Goal: Task Accomplishment & Management: Complete application form

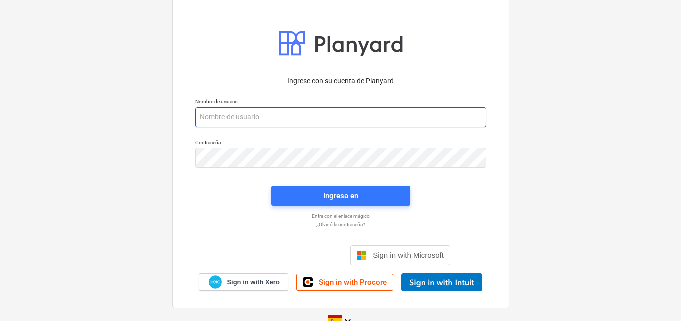
click at [231, 116] on input "email" at bounding box center [341, 117] width 291 height 20
paste input "[EMAIL_ADDRESS][DOMAIN_NAME]"
type input "[EMAIL_ADDRESS][DOMAIN_NAME]"
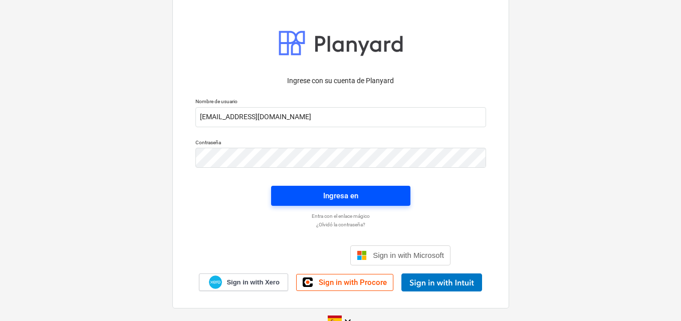
click at [350, 198] on div "Ingresa en" at bounding box center [340, 196] width 35 height 13
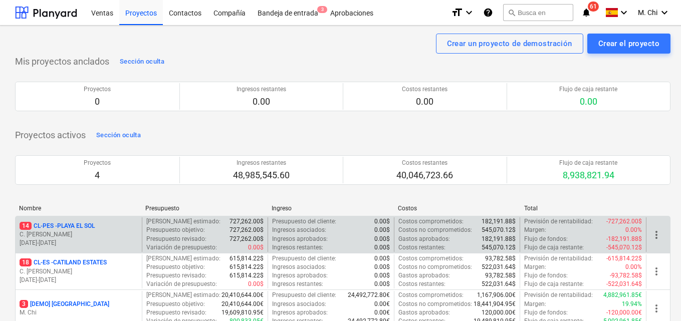
click at [73, 230] on p "14 CL-PES - [GEOGRAPHIC_DATA]" at bounding box center [57, 226] width 75 height 9
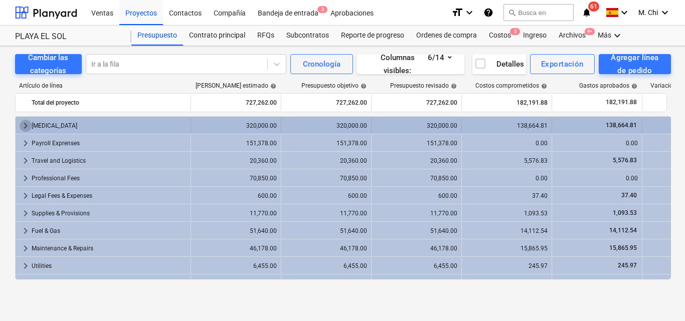
click at [21, 125] on span "keyboard_arrow_right" at bounding box center [26, 126] width 12 height 12
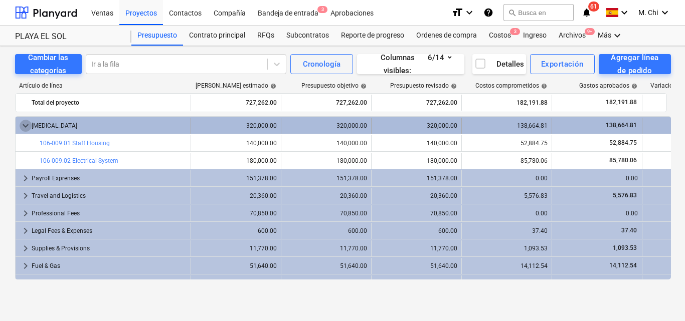
click at [22, 125] on span "keyboard_arrow_down" at bounding box center [26, 126] width 12 height 12
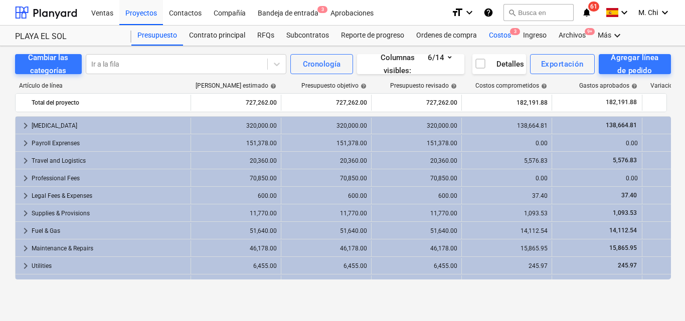
click at [498, 36] on div "Costos 3" at bounding box center [500, 36] width 34 height 20
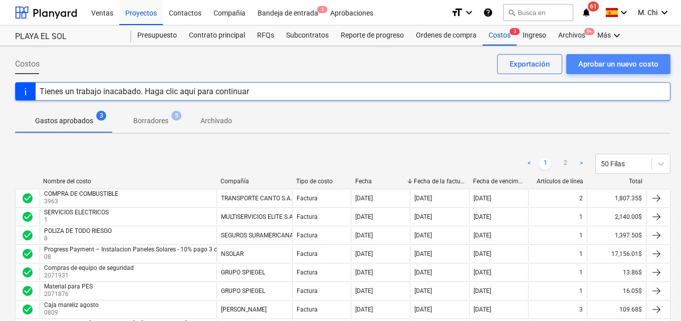
click at [611, 63] on div "Aprobar un nuevo costo" at bounding box center [619, 64] width 80 height 13
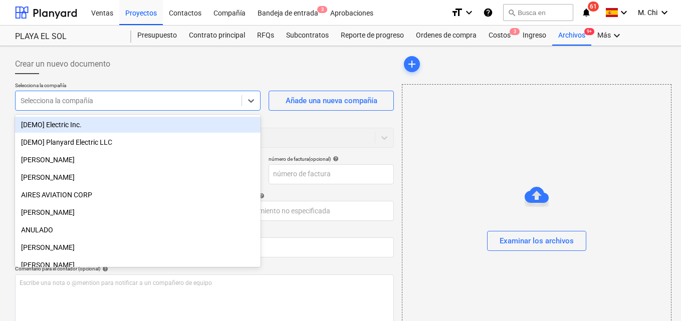
click at [143, 103] on div at bounding box center [129, 101] width 216 height 10
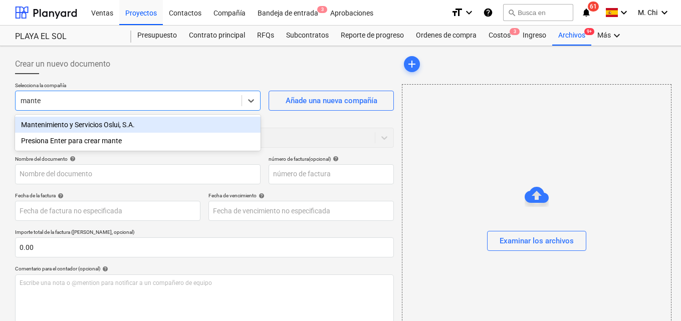
type input "manten"
click at [106, 123] on div "Mantenimiento y Servicios Oslui, S.A." at bounding box center [138, 125] width 246 height 16
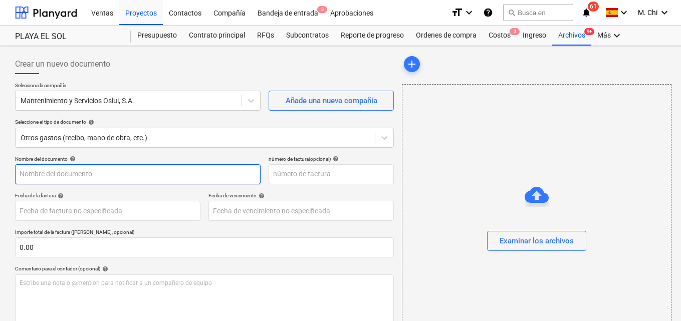
click at [85, 179] on input "text" at bounding box center [138, 174] width 246 height 20
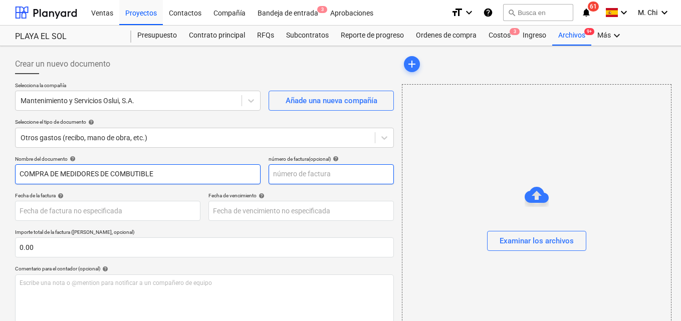
type input "COMPRA DE MEDIDORES DE COMBUTIBLE"
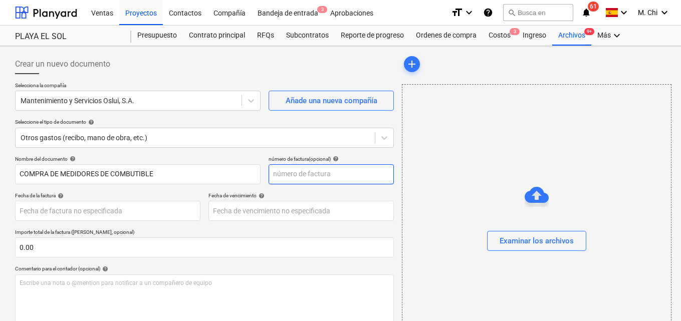
click at [321, 175] on input "text" at bounding box center [331, 174] width 125 height 20
type input "355"
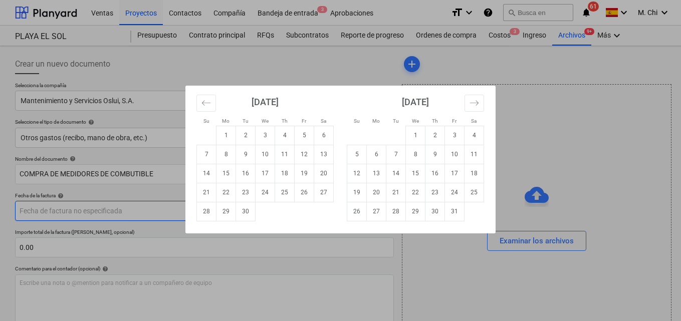
click at [108, 210] on body "Ventas Proyectos Contactos Compañía Bandeja de entrada 3 Aprobaciones format_si…" at bounding box center [340, 160] width 681 height 321
click at [221, 138] on td "1" at bounding box center [227, 135] width 20 height 19
type input "[DATE]"
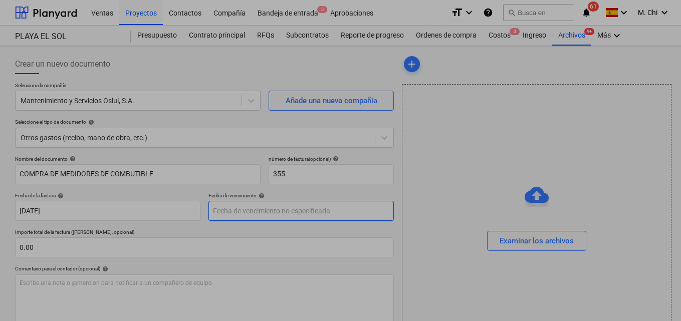
click at [245, 211] on body "Ventas Proyectos Contactos Compañía Bandeja de entrada 3 Aprobaciones format_si…" at bounding box center [340, 160] width 681 height 321
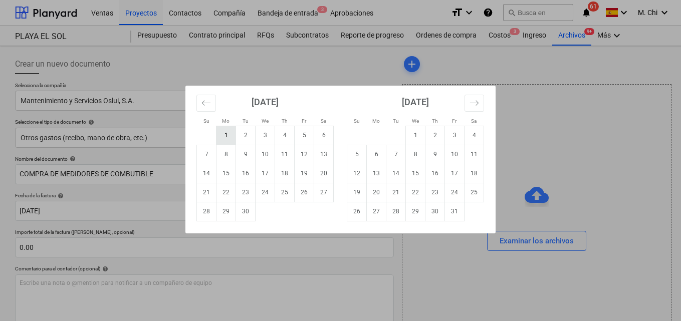
click at [227, 134] on td "1" at bounding box center [227, 135] width 20 height 19
type input "[DATE]"
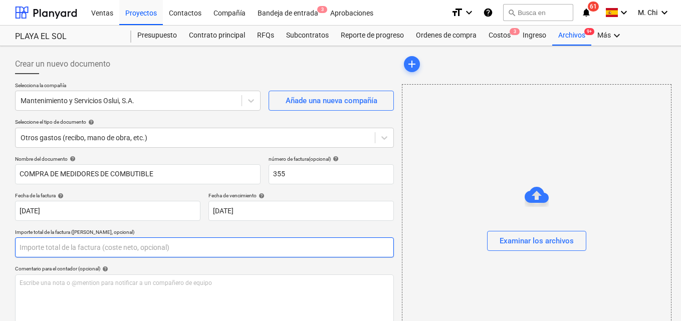
click at [95, 246] on input "text" at bounding box center [204, 248] width 379 height 20
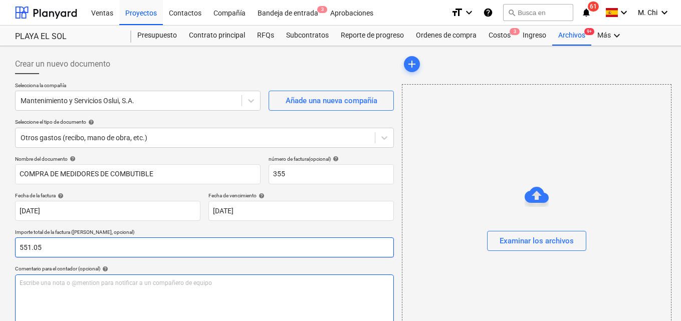
type input "551.05"
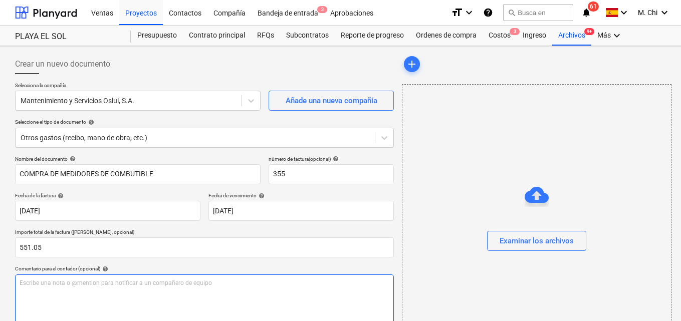
click at [77, 307] on div "Escribe una nota o @mention para notificar a un compañero de equipo ﻿" at bounding box center [204, 304] width 379 height 59
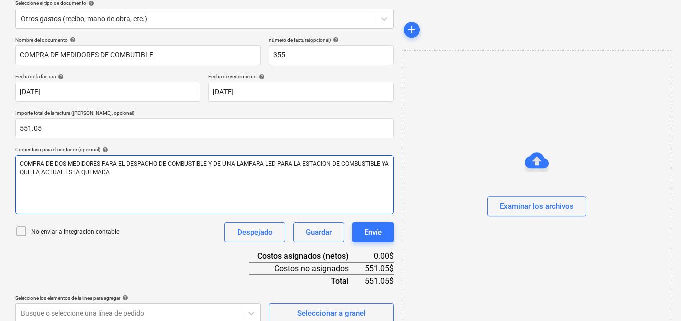
scroll to position [130, 0]
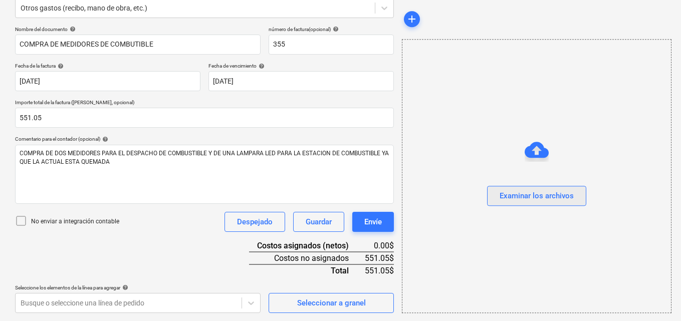
click at [543, 202] on div "Examinar los archivos" at bounding box center [537, 196] width 74 height 13
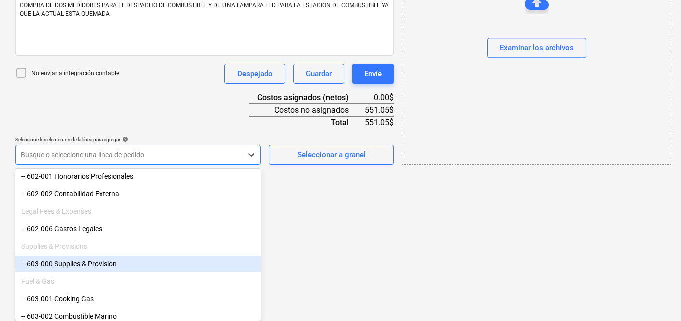
scroll to position [401, 0]
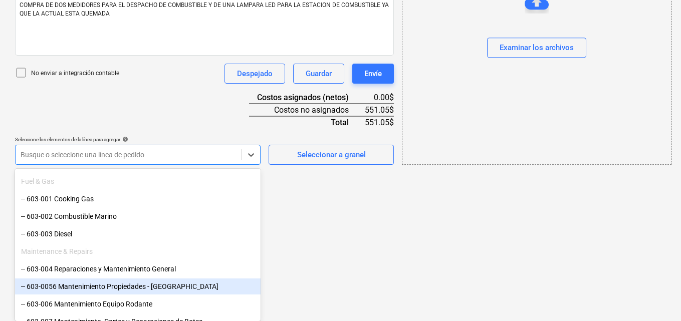
click at [98, 288] on div "-- 603-0056 Mantenimiento Propiedades - [GEOGRAPHIC_DATA]" at bounding box center [138, 287] width 246 height 16
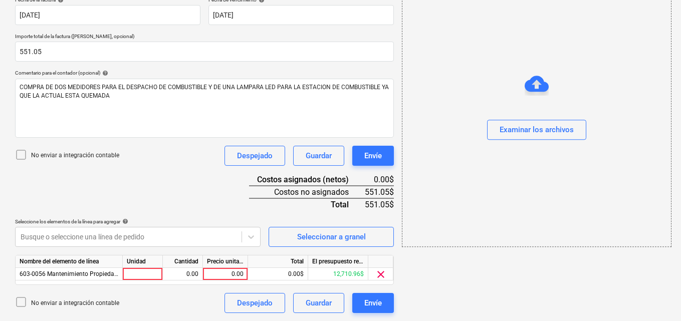
scroll to position [196, 0]
click at [142, 275] on div at bounding box center [143, 274] width 40 height 13
type input "1"
drag, startPoint x: 190, startPoint y: 281, endPoint x: 185, endPoint y: 275, distance: 7.8
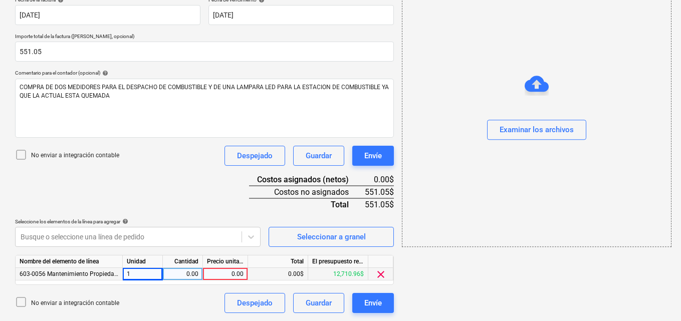
click at [188, 279] on div "Nombre del elemento de línea Unidad Cantidad Precio unitario Total El presupues…" at bounding box center [204, 270] width 379 height 30
click at [186, 275] on div "0.00" at bounding box center [183, 274] width 32 height 13
type input "1"
click at [215, 274] on div "0.00" at bounding box center [225, 274] width 37 height 13
type input "551.05"
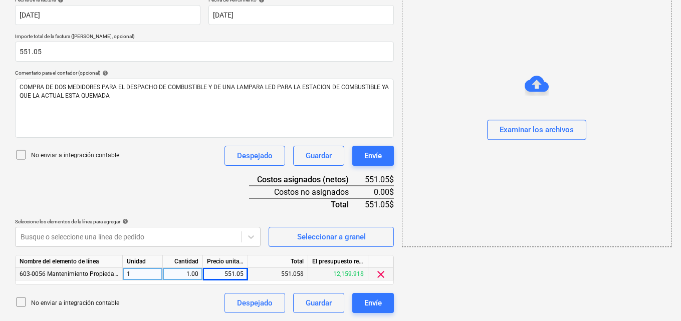
click at [542, 297] on div "add Examinar los archivos" at bounding box center [536, 85] width 277 height 463
click at [535, 124] on div "Examinar los archivos" at bounding box center [537, 130] width 74 height 13
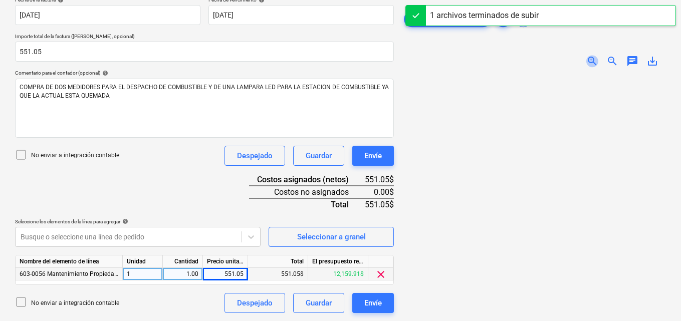
click at [591, 61] on span "zoom_in" at bounding box center [593, 61] width 12 height 12
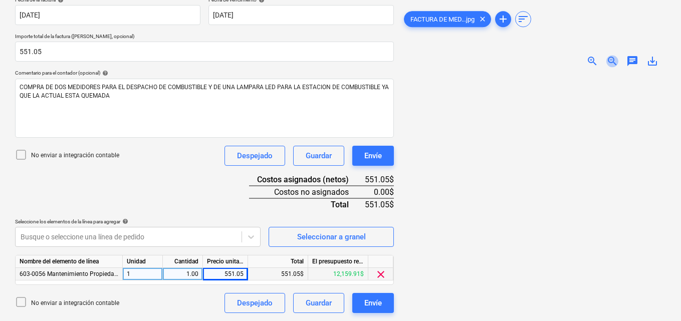
click at [612, 63] on span "zoom_out" at bounding box center [613, 61] width 12 height 12
click at [612, 62] on span "zoom_out" at bounding box center [613, 61] width 12 height 12
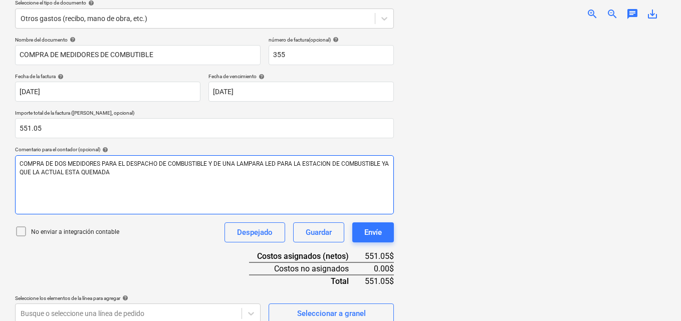
scroll to position [150, 0]
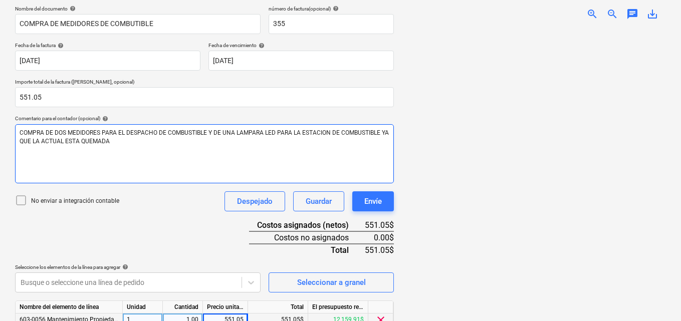
click at [132, 141] on p "COMPRA DE DOS MEDIDORES PARA EL DESPACHO DE COMBUSTIBLE Y DE UNA LAMPARA LED PA…" at bounding box center [205, 137] width 370 height 17
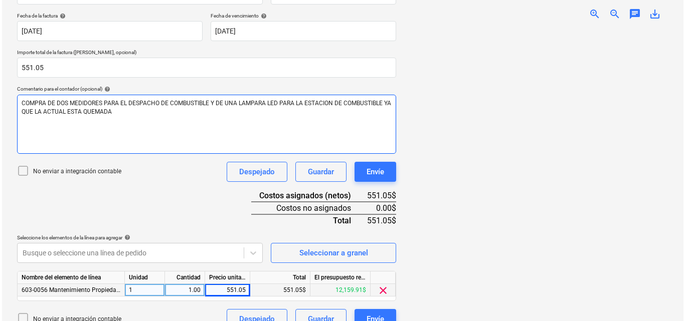
scroll to position [196, 0]
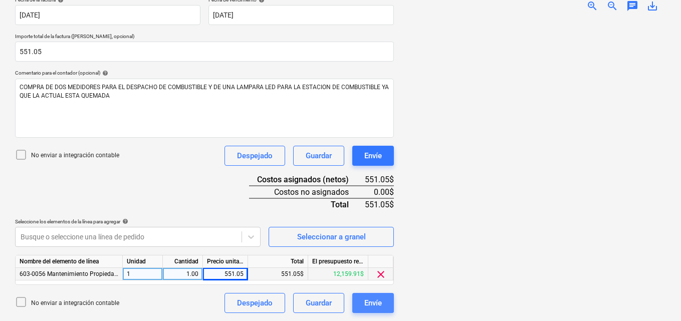
click at [373, 297] on div "Envíe" at bounding box center [374, 303] width 18 height 13
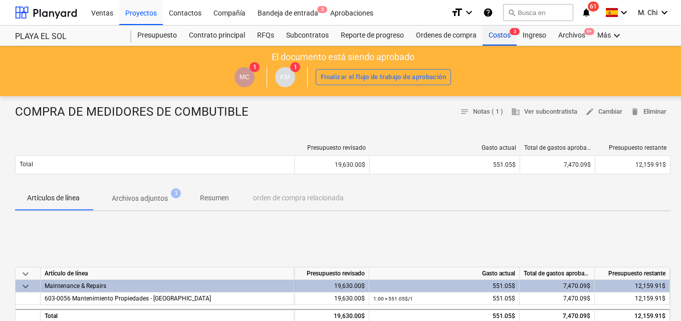
click at [504, 32] on div "Costos 3" at bounding box center [500, 36] width 34 height 20
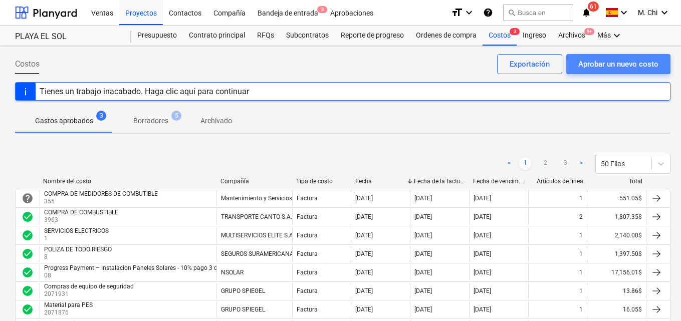
click at [620, 60] on div "Aprobar un nuevo costo" at bounding box center [619, 64] width 80 height 13
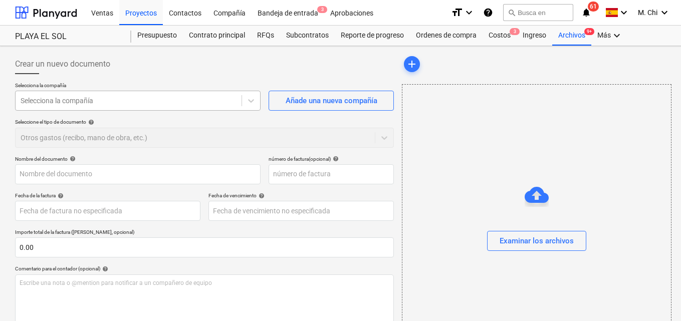
click at [171, 103] on div at bounding box center [129, 101] width 216 height 10
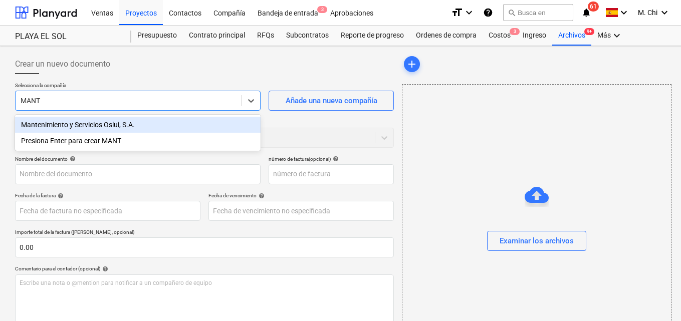
type input "MANTE"
click at [130, 132] on div "Mantenimiento y Servicios Oslui, S.A." at bounding box center [138, 125] width 246 height 16
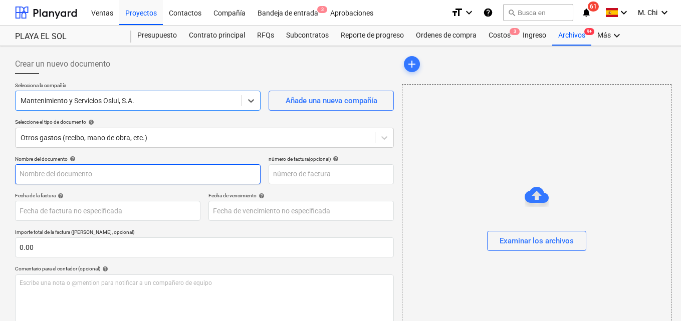
click at [75, 177] on input "text" at bounding box center [138, 174] width 246 height 20
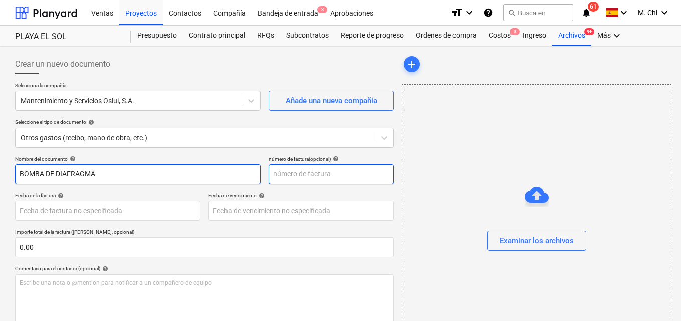
type input "BOMBA DE DIAFRAGMA"
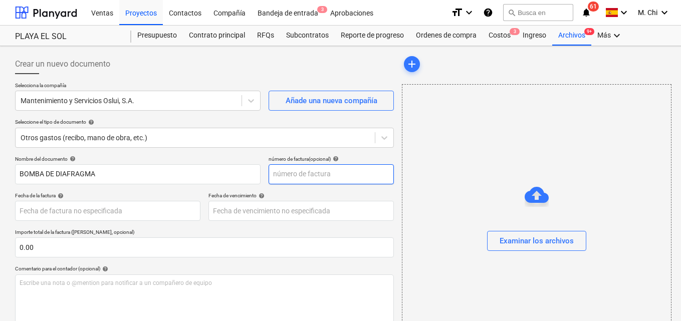
click at [308, 177] on input "text" at bounding box center [331, 174] width 125 height 20
type input "356"
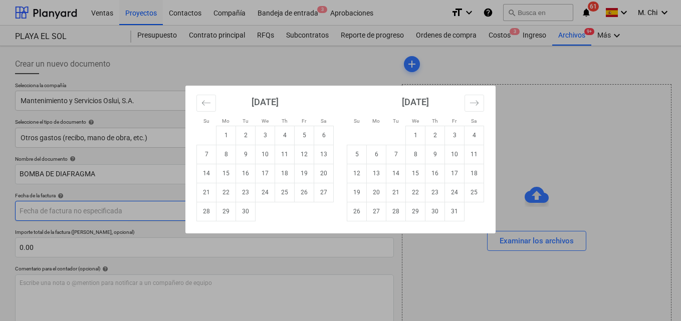
click at [114, 213] on body "Ventas Proyectos Contactos Compañía Bandeja de entrada 3 Aprobaciones format_si…" at bounding box center [340, 160] width 681 height 321
click at [226, 138] on td "1" at bounding box center [227, 135] width 20 height 19
type input "[DATE]"
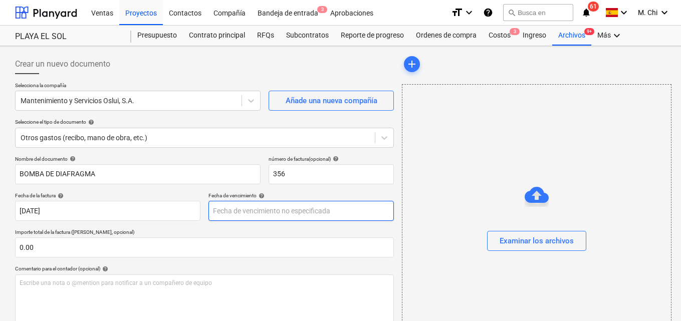
click at [246, 213] on body "Ventas Proyectos Contactos Compañía Bandeja de entrada 3 Aprobaciones format_si…" at bounding box center [340, 160] width 681 height 321
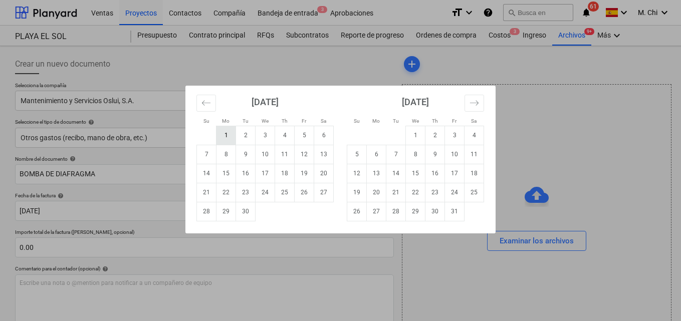
drag, startPoint x: 234, startPoint y: 133, endPoint x: 208, endPoint y: 161, distance: 38.3
click at [234, 136] on td "1" at bounding box center [227, 135] width 20 height 19
type input "[DATE]"
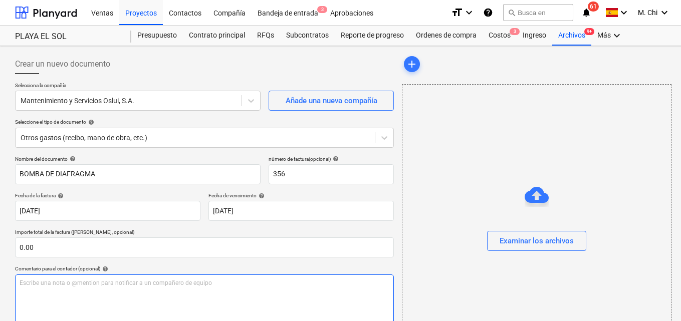
click at [71, 286] on p "Escribe una nota o @mention para notificar a un compañero de equipo ﻿" at bounding box center [205, 283] width 370 height 9
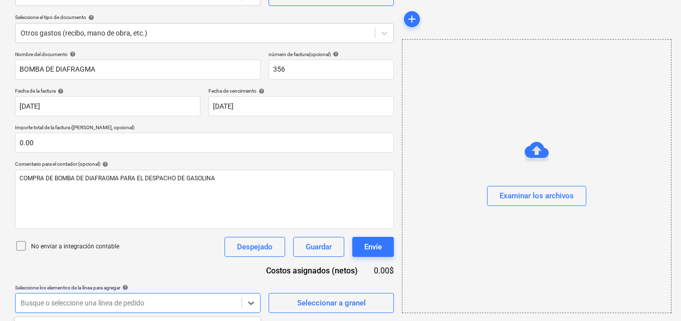
scroll to position [253, 0]
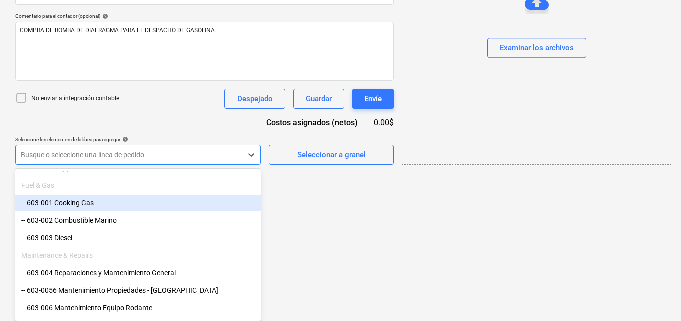
scroll to position [401, 0]
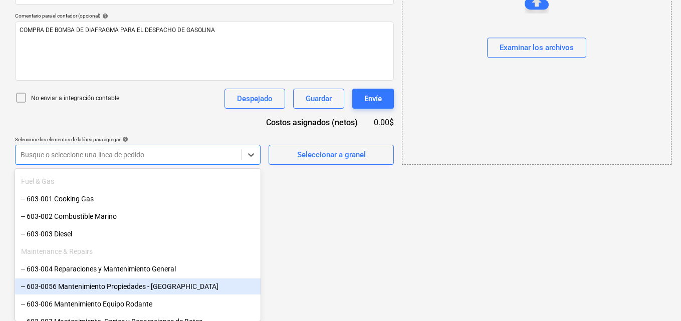
click at [88, 287] on div "-- 603-0056 Mantenimiento Propiedades - [GEOGRAPHIC_DATA]" at bounding box center [138, 287] width 246 height 16
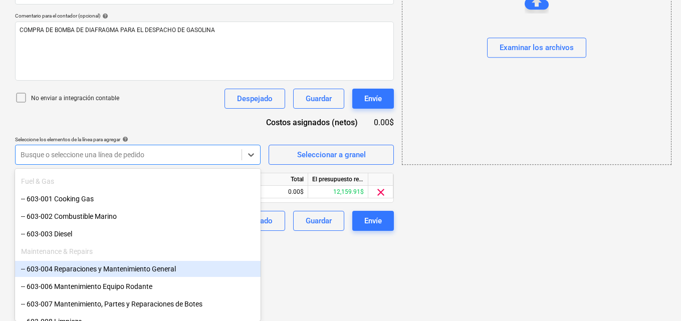
scroll to position [171, 0]
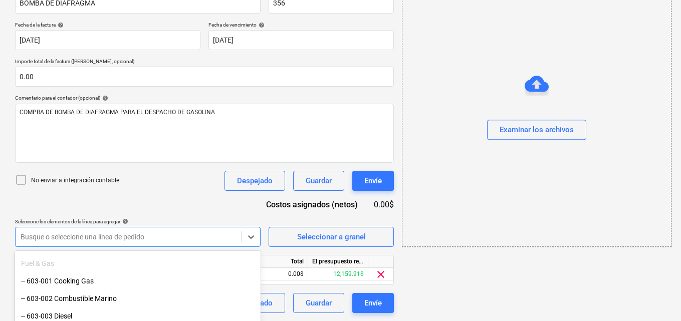
click at [484, 207] on div "add Examinar los archivos" at bounding box center [536, 98] width 277 height 438
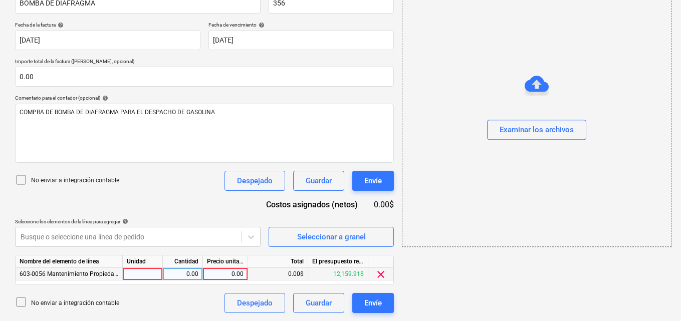
click at [141, 272] on div at bounding box center [143, 274] width 40 height 13
type input "1"
click at [190, 276] on div "0.00" at bounding box center [183, 274] width 32 height 13
type input "1"
click at [212, 275] on div "0.00" at bounding box center [225, 274] width 37 height 13
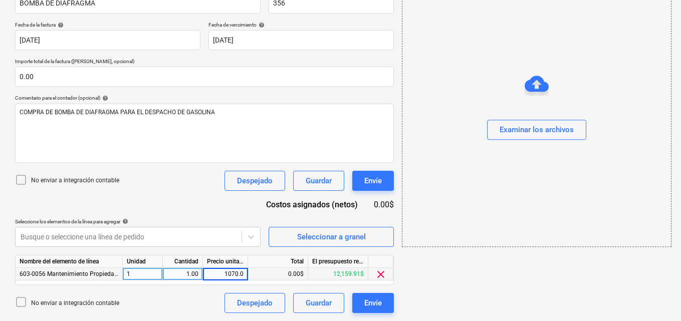
type input "1070.00"
click at [577, 288] on div "add Examinar los archivos" at bounding box center [536, 98] width 277 height 438
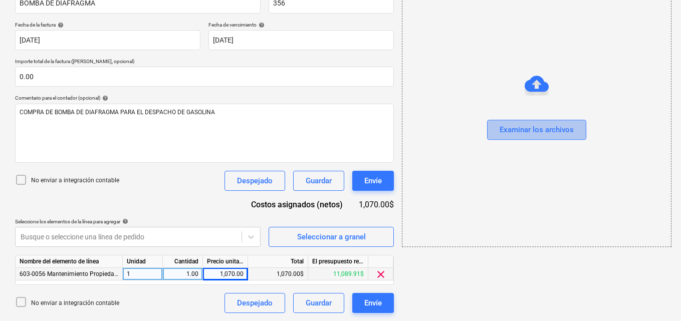
click at [543, 125] on div "Examinar los archivos" at bounding box center [537, 130] width 74 height 13
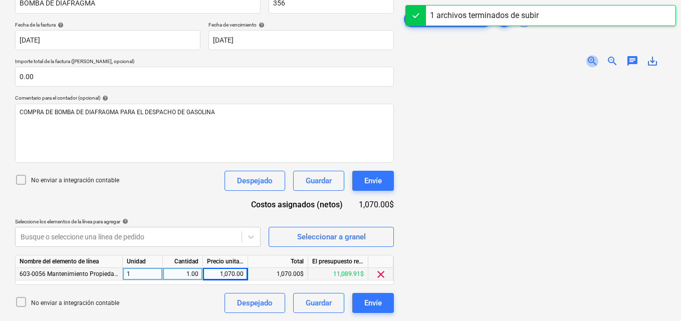
click at [591, 62] on span "zoom_in" at bounding box center [593, 61] width 12 height 12
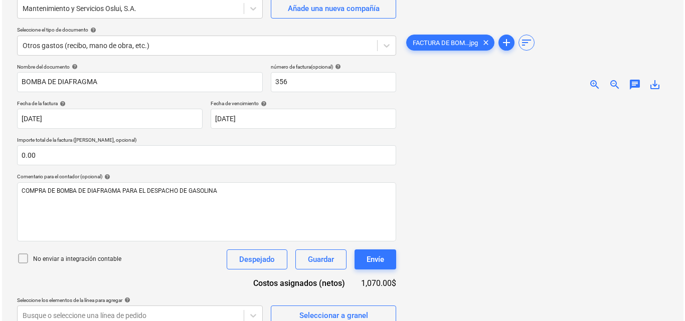
scroll to position [171, 0]
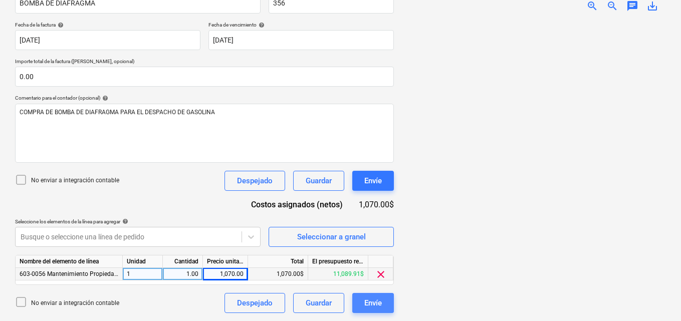
click at [382, 305] on div "Envíe" at bounding box center [374, 303] width 18 height 13
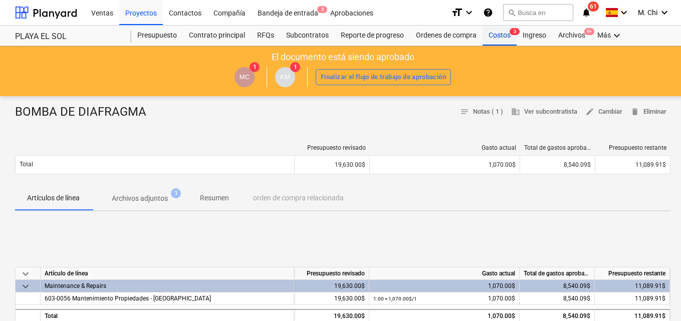
click at [499, 37] on div "Costos 3" at bounding box center [500, 36] width 34 height 20
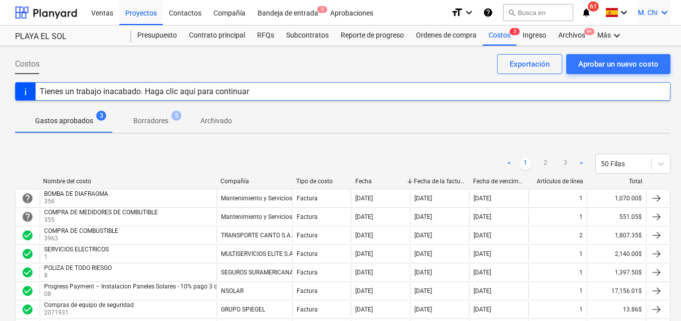
click at [667, 14] on icon "keyboard_arrow_down" at bounding box center [665, 13] width 12 height 12
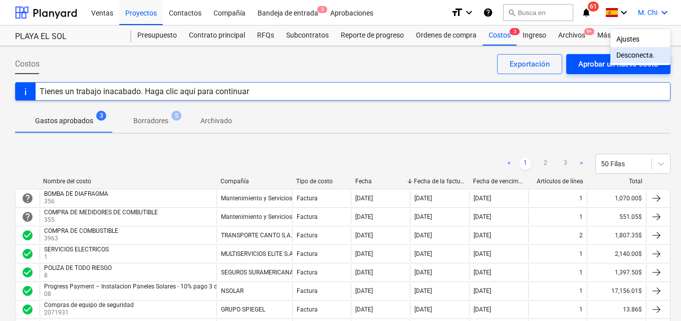
click at [638, 57] on div "Desconecta." at bounding box center [641, 55] width 60 height 16
